Goal: Task Accomplishment & Management: Manage account settings

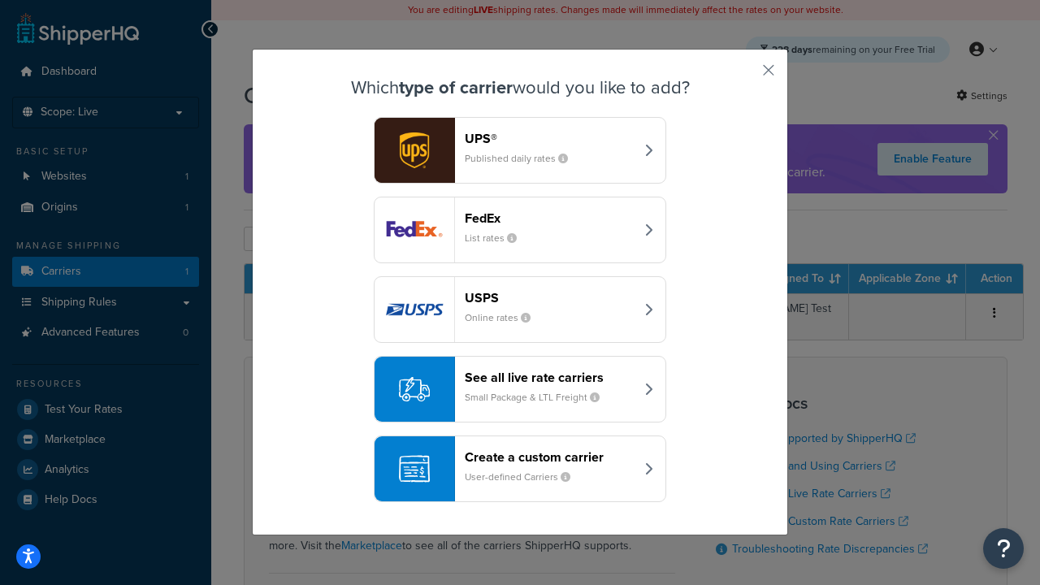
click at [549, 219] on header "FedEx" at bounding box center [550, 217] width 170 height 15
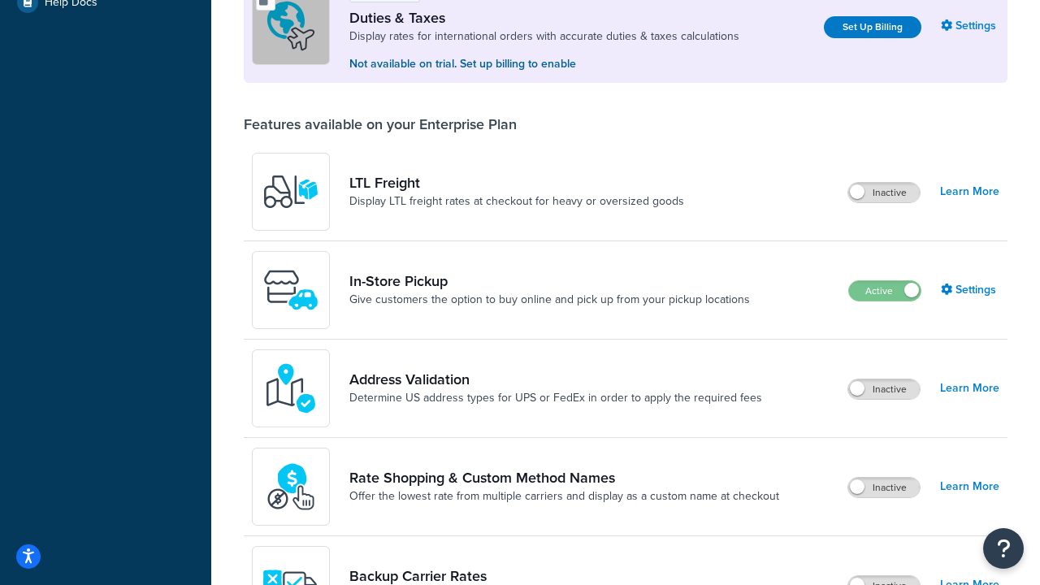
scroll to position [497, 0]
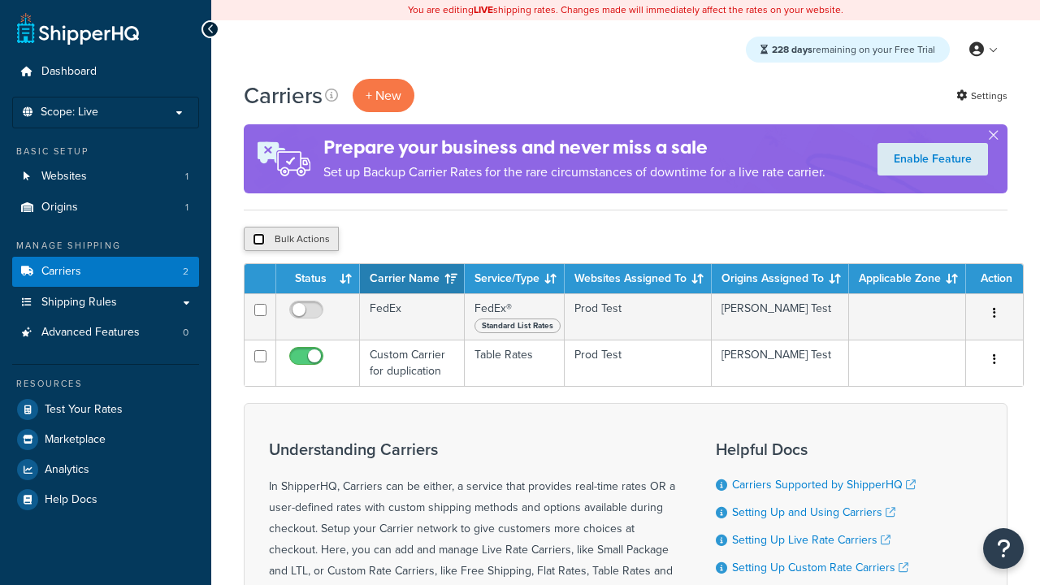
click at [258, 241] on input "checkbox" at bounding box center [259, 239] width 12 height 12
checkbox input "true"
click at [437, 241] on button "Delete" at bounding box center [434, 239] width 56 height 24
